Goal: Task Accomplishment & Management: Use online tool/utility

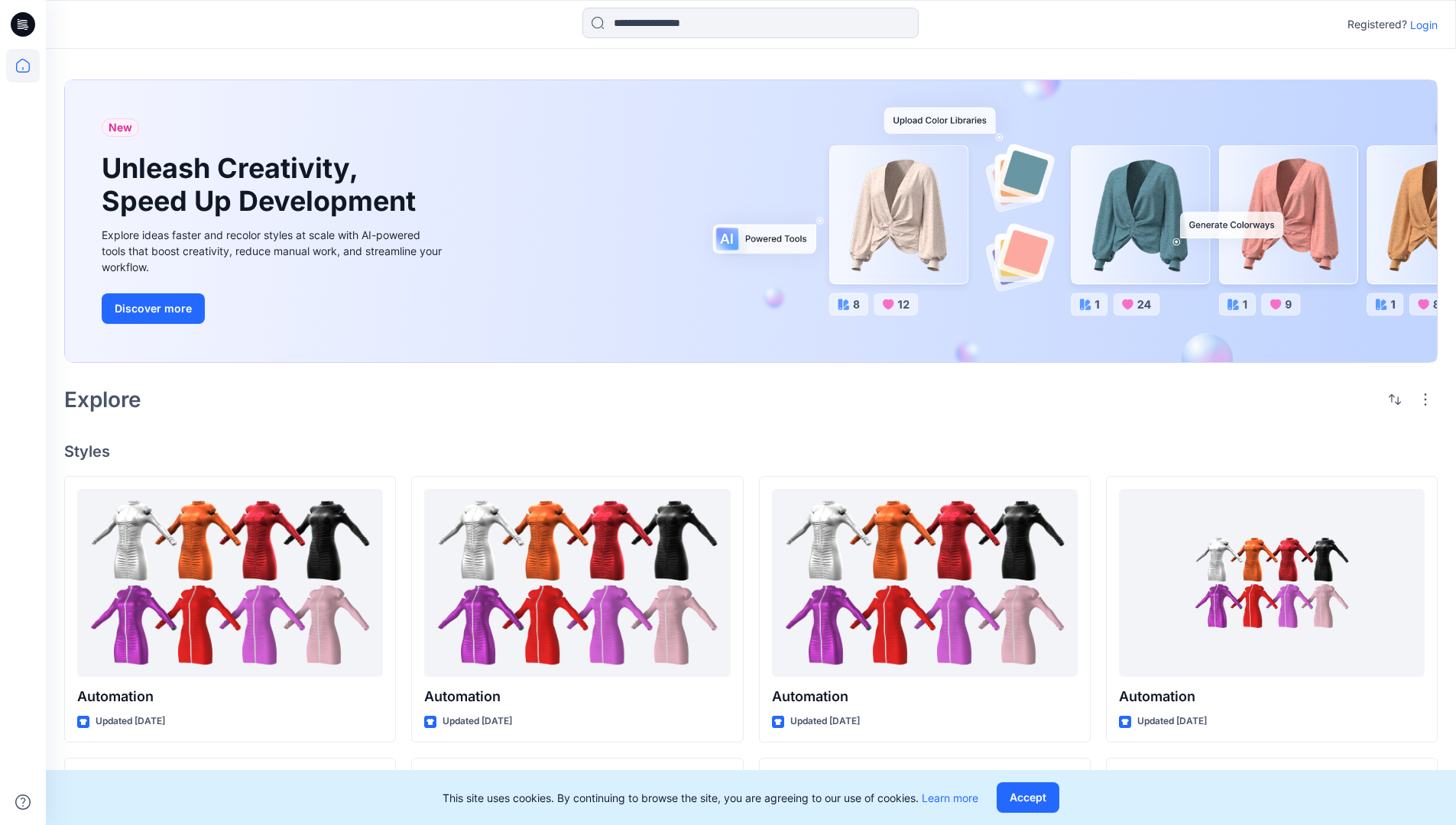
click at [1420, 24] on p "Login" at bounding box center [1423, 24] width 27 height 16
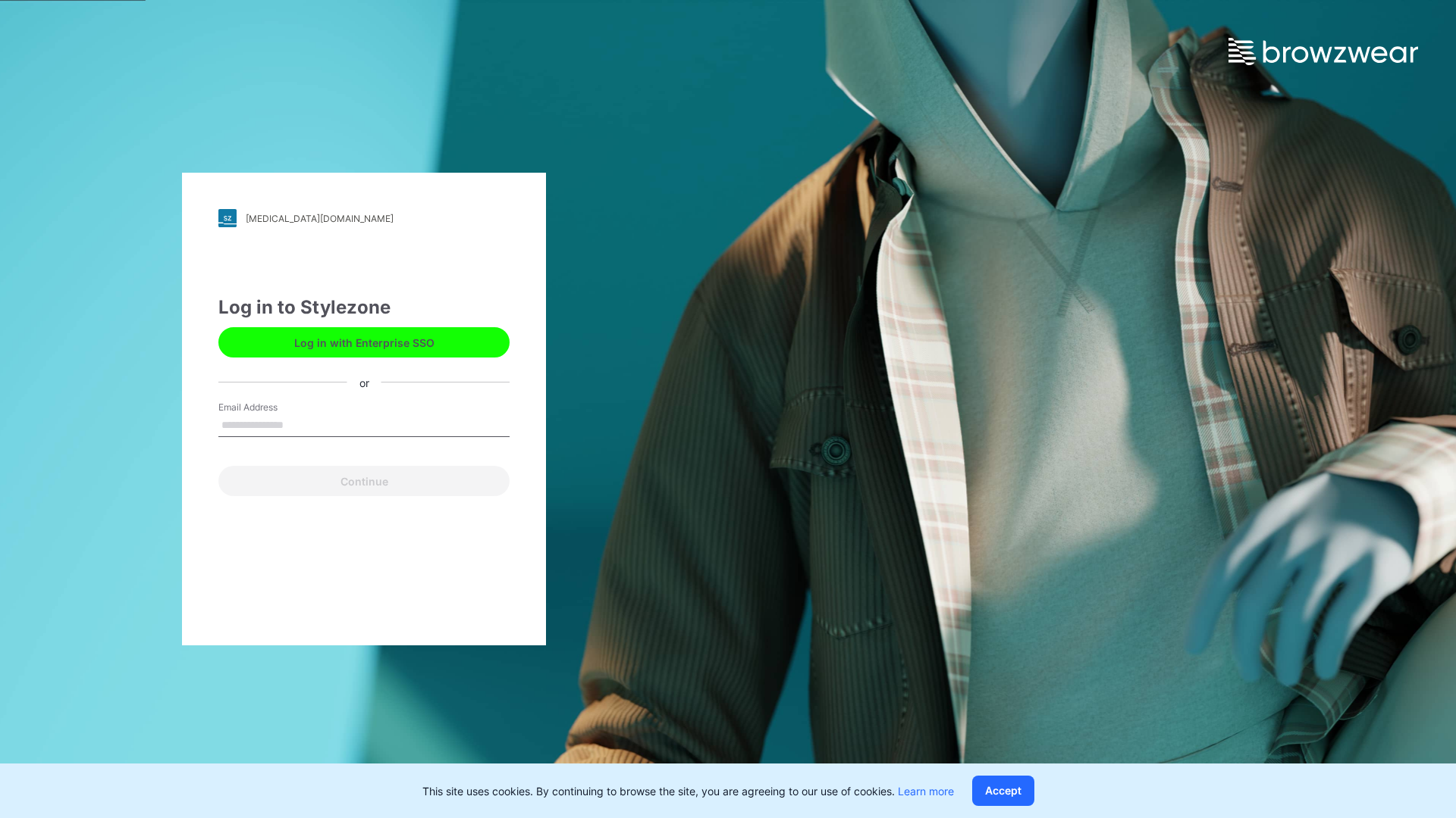
click at [300, 424] on input "Email Address" at bounding box center [363, 426] width 291 height 23
type input "**********"
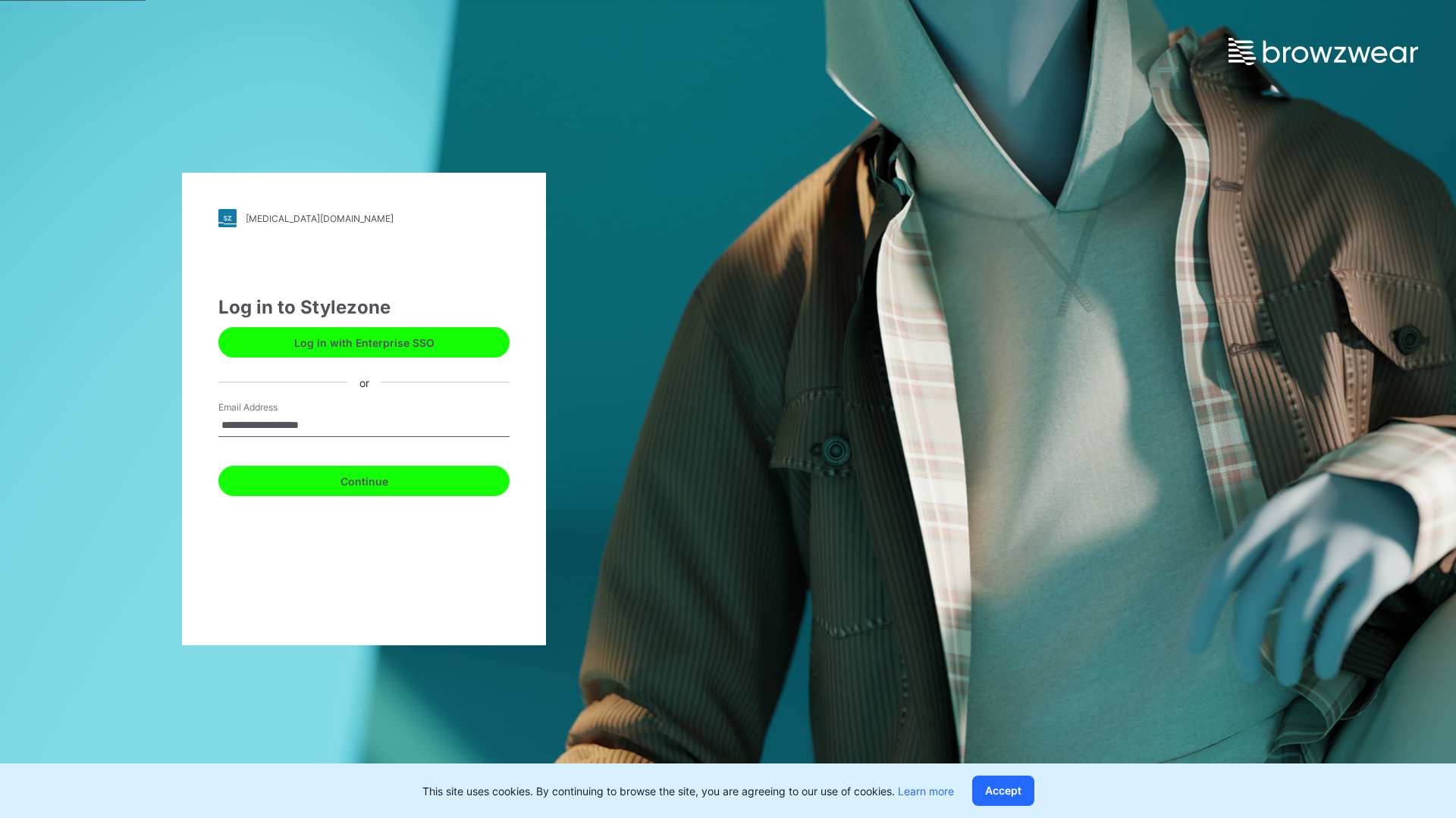
click at [380, 479] on button "Continue" at bounding box center [363, 481] width 291 height 31
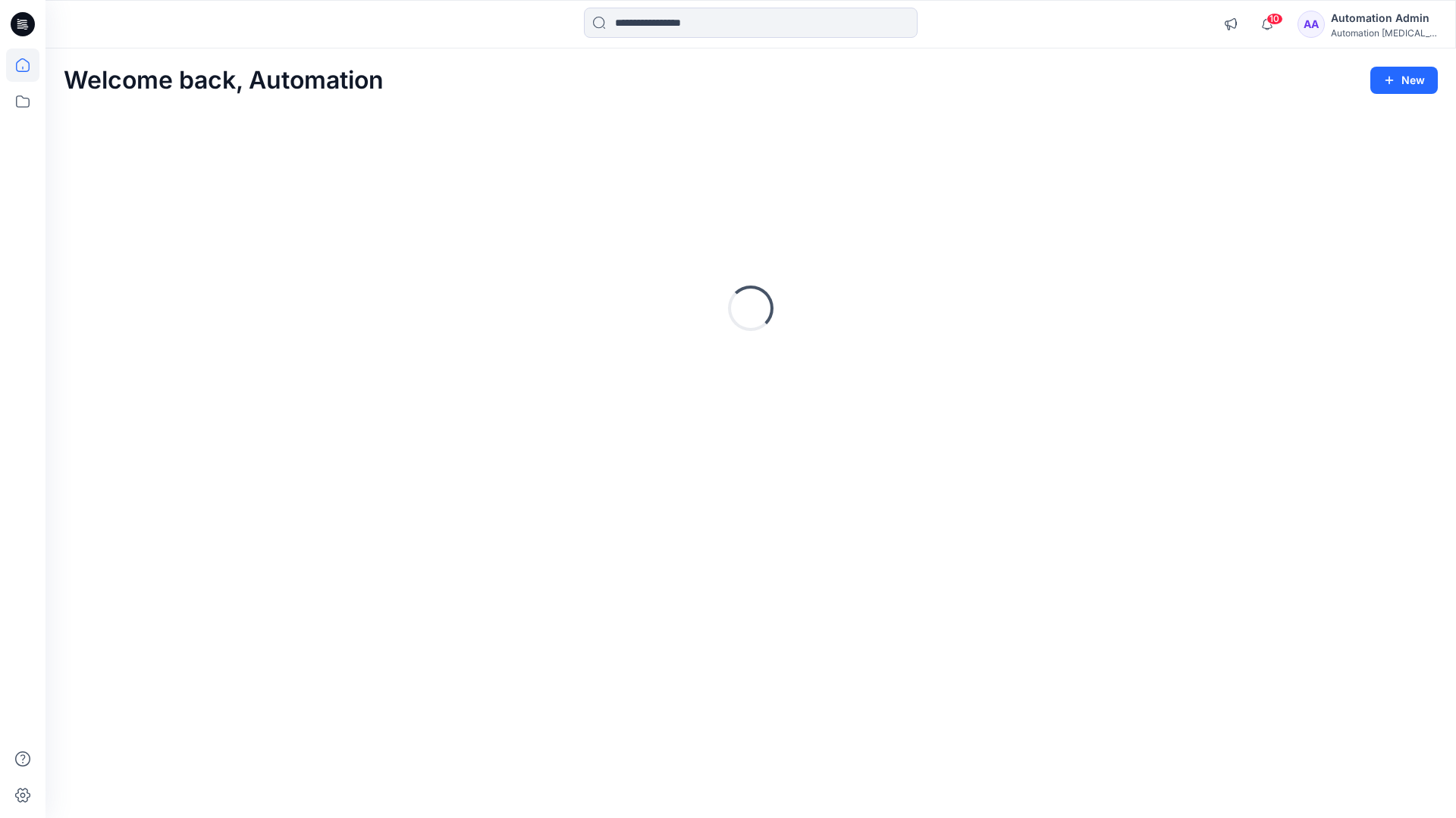
click at [29, 65] on icon at bounding box center [23, 65] width 13 height 13
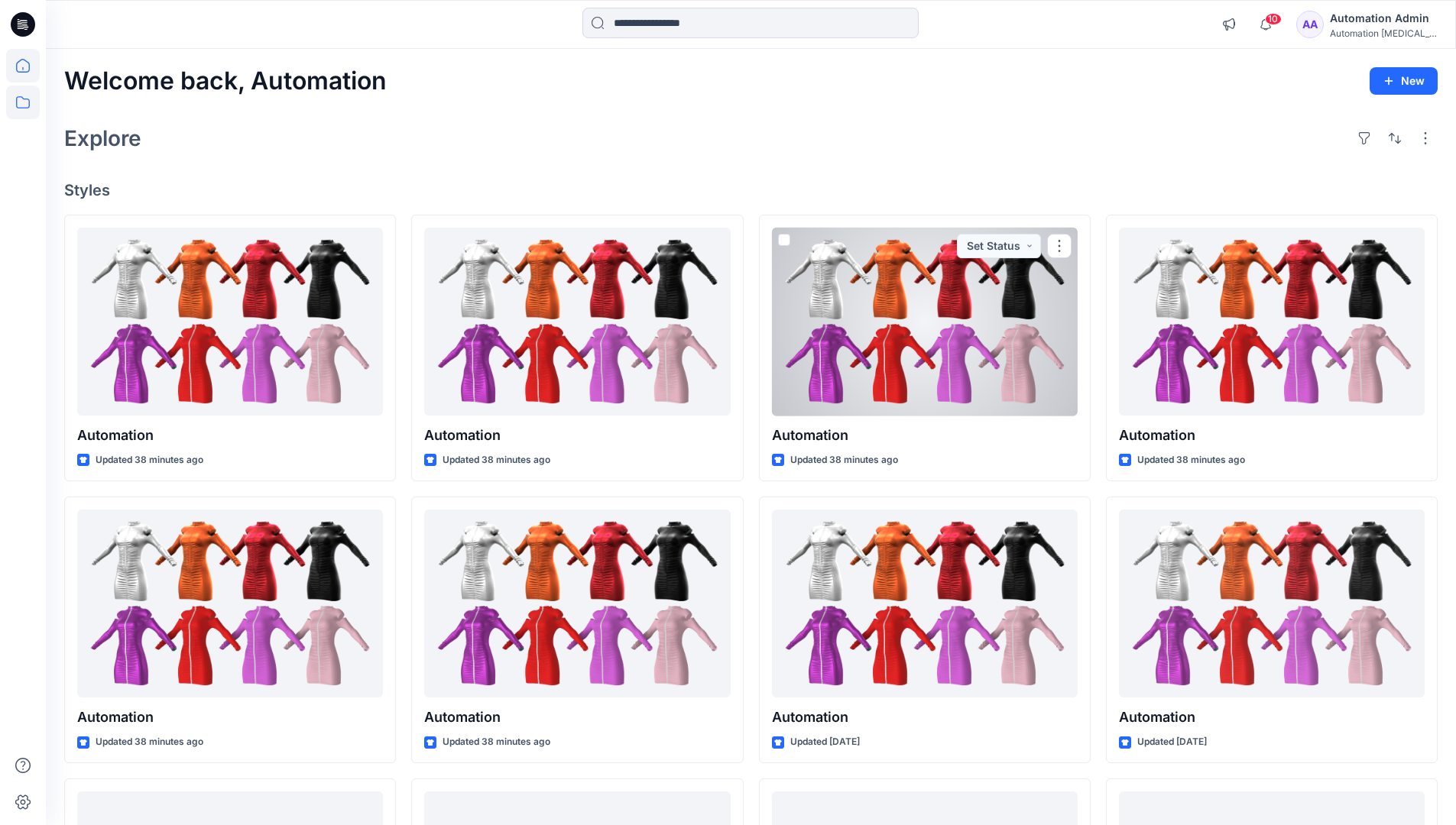
click at [20, 105] on icon at bounding box center [22, 102] width 34 height 34
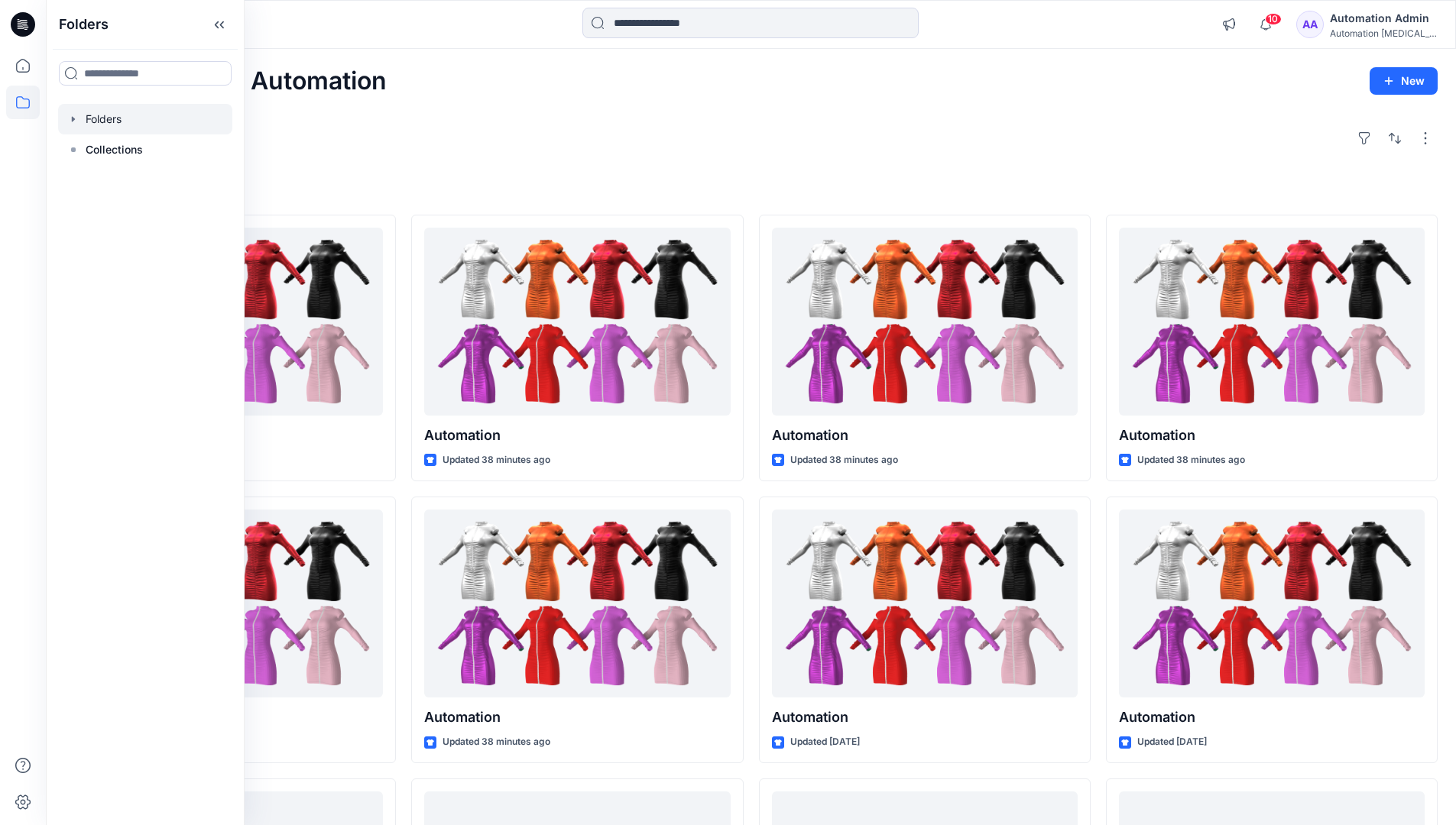
click at [139, 125] on div at bounding box center [145, 119] width 174 height 31
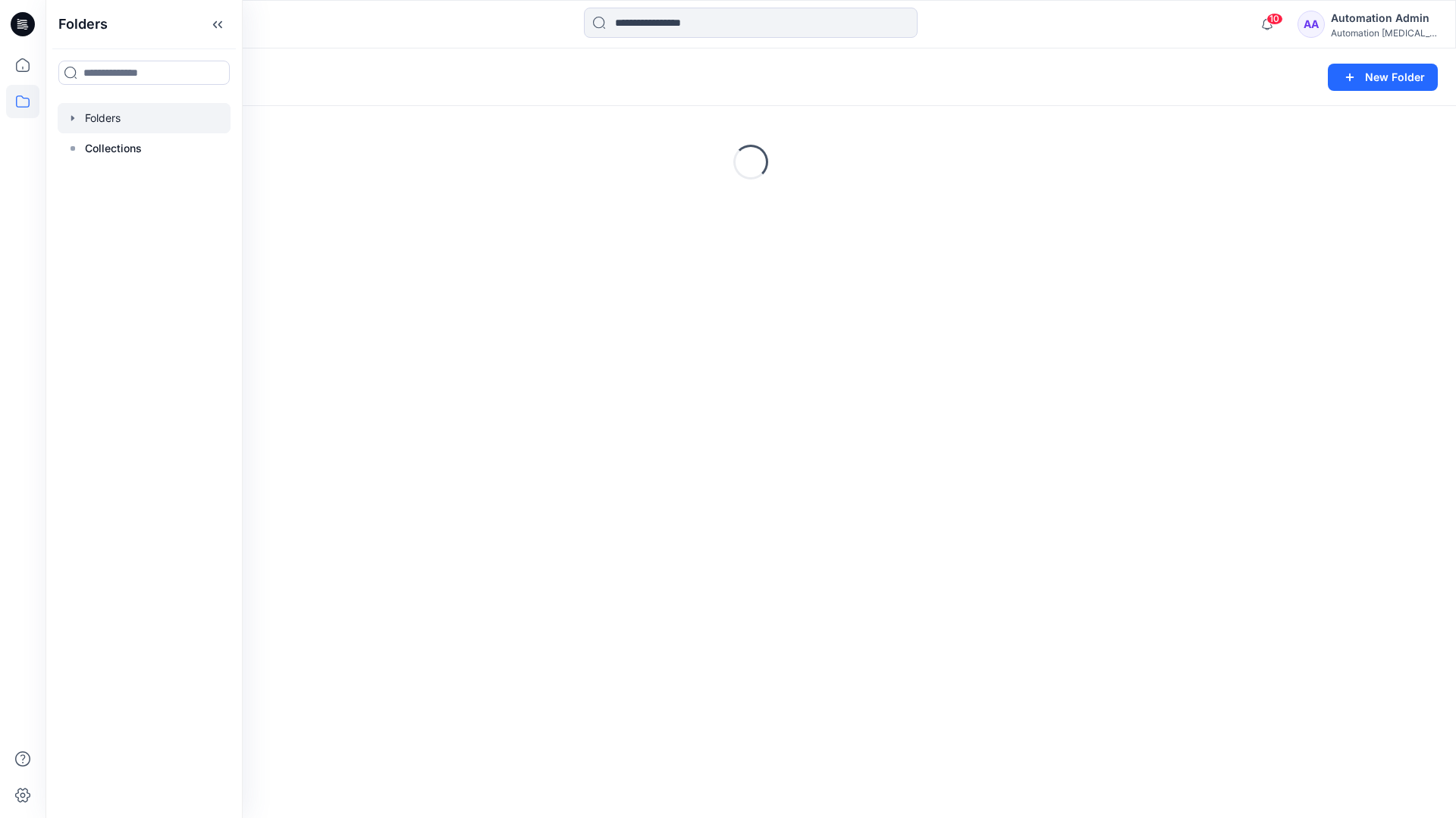
click at [686, 502] on div "Folders New Folder Loading..." at bounding box center [750, 434] width 1410 height 770
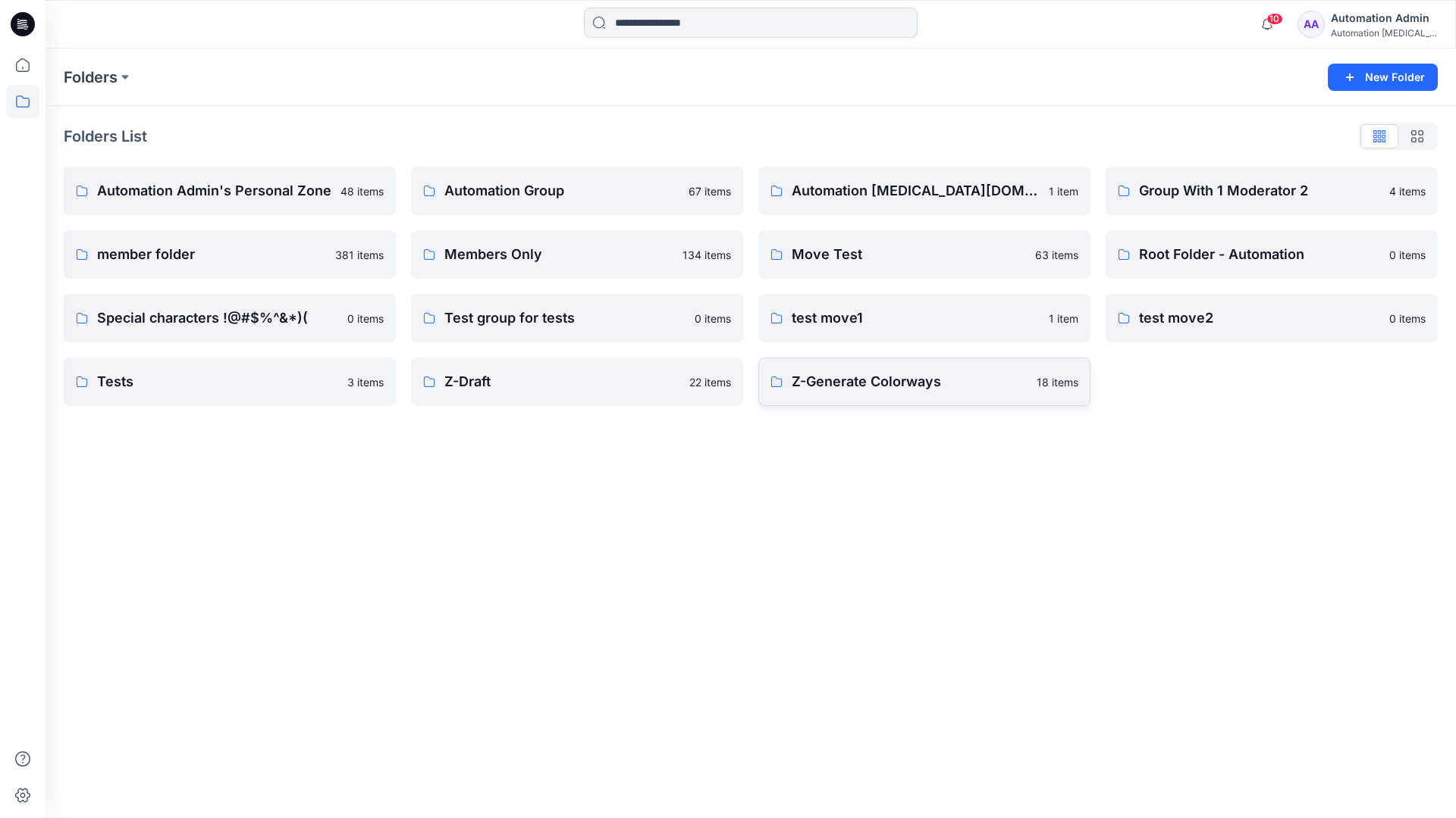
click at [837, 388] on p "Z-Generate Colorways" at bounding box center [909, 382] width 235 height 21
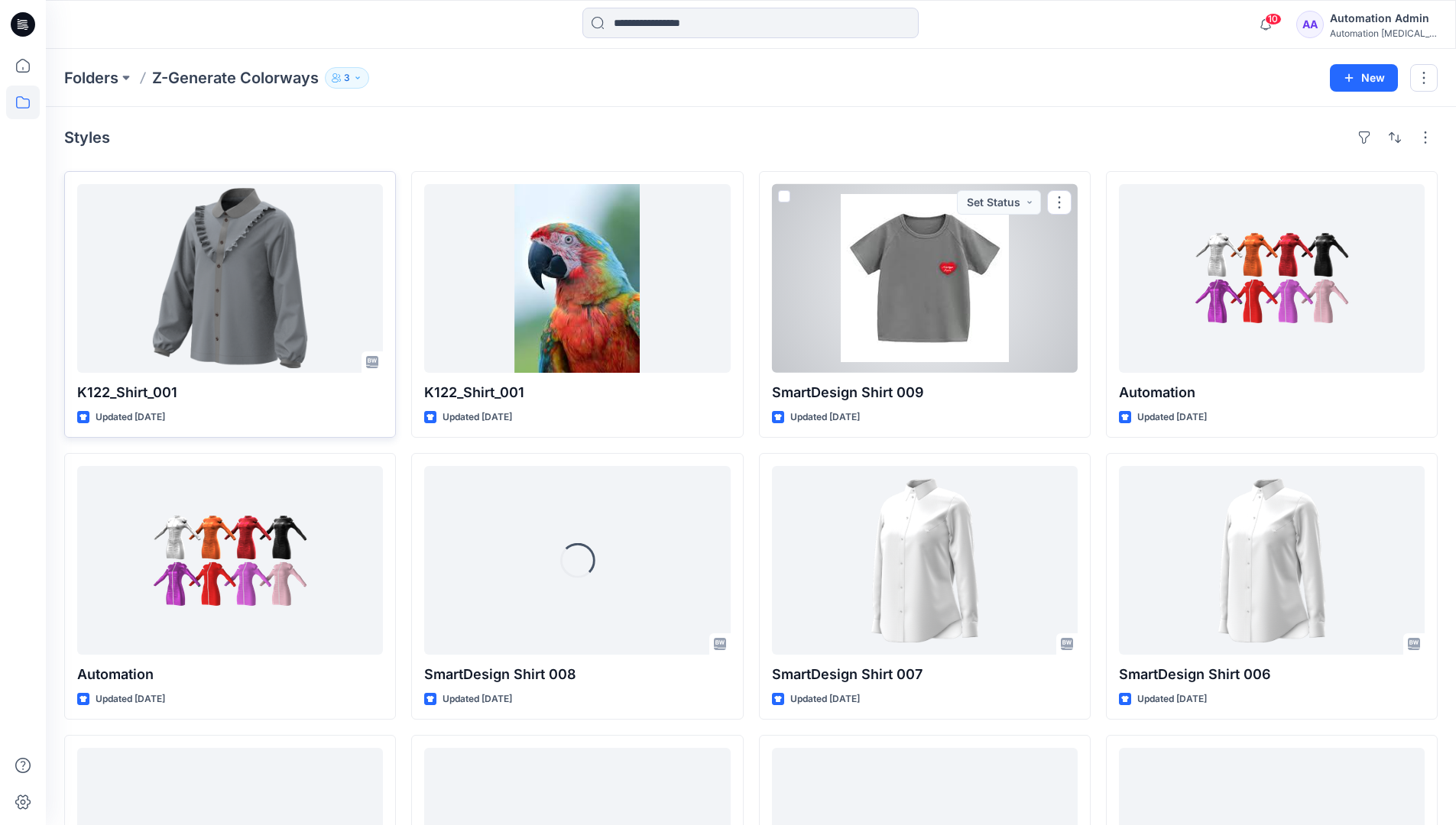
click at [298, 270] on div at bounding box center [230, 278] width 306 height 189
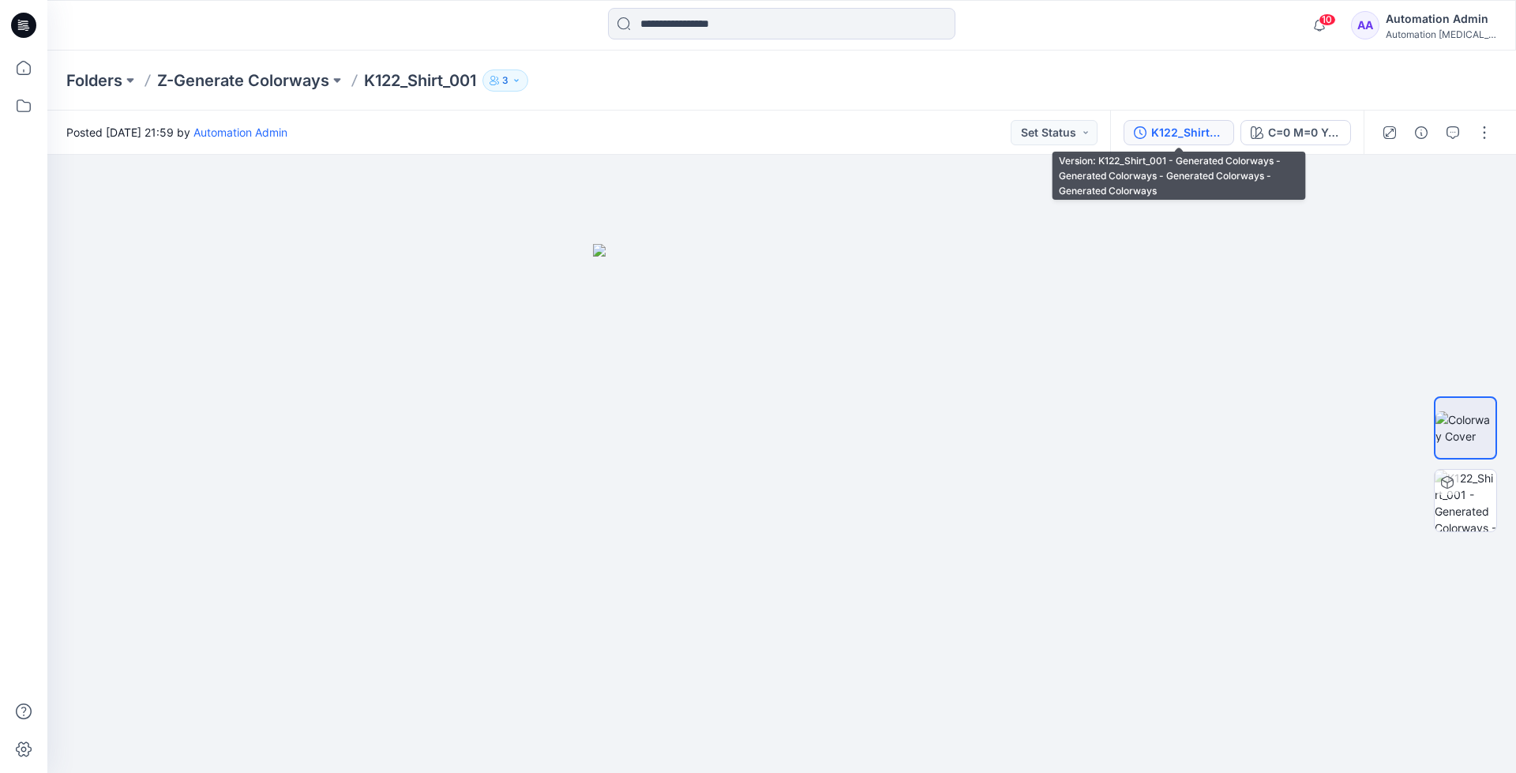
click at [1177, 132] on div "K122_Shirt_001 - Generated Colorways - Generated Colorways - Generated Colorway…" at bounding box center [1187, 132] width 73 height 17
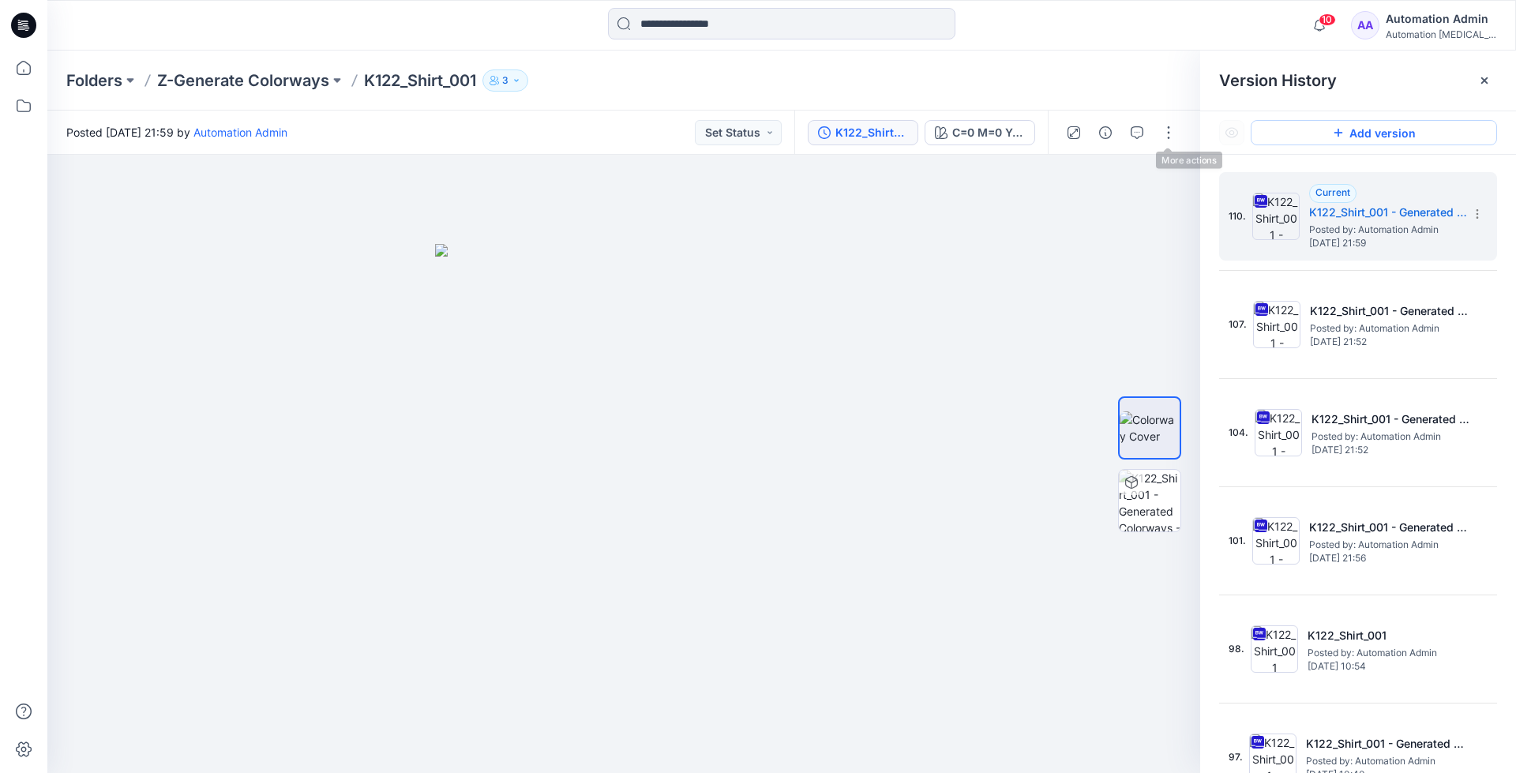
click at [1350, 141] on button "Add version" at bounding box center [1373, 132] width 246 height 25
